Goal: Answer question/provide support: Answer question/provide support

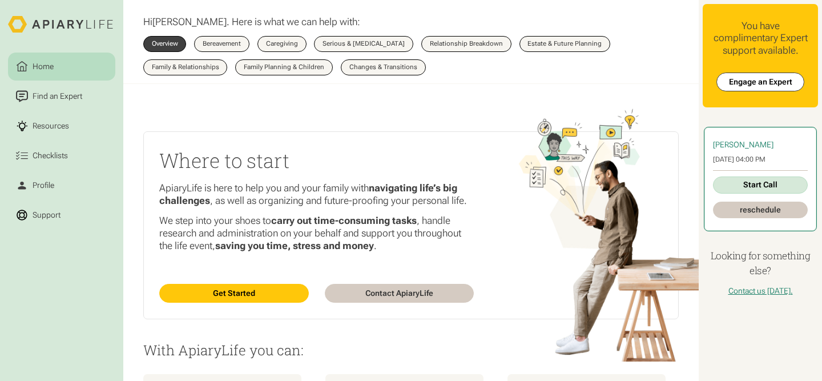
click at [750, 179] on link "Start Call" at bounding box center [760, 184] width 95 height 17
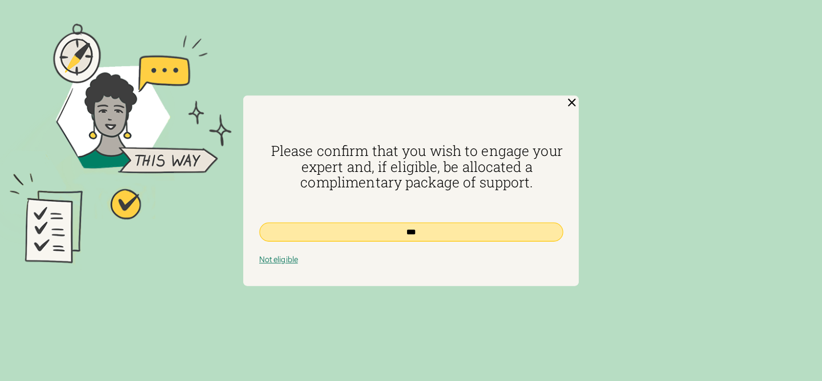
click at [456, 227] on input "***" at bounding box center [411, 231] width 304 height 19
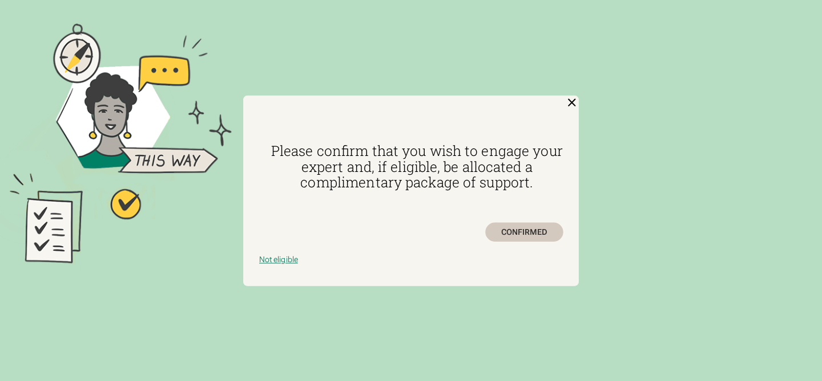
click at [522, 235] on div "CONFIRMED" at bounding box center [524, 231] width 78 height 19
click at [571, 99] on img at bounding box center [572, 102] width 14 height 14
